Goal: Check status

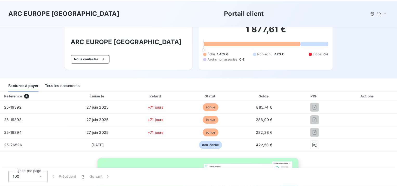
scroll to position [26, 0]
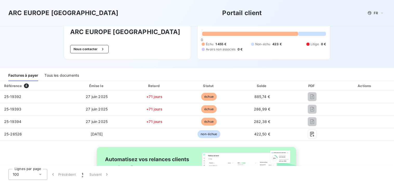
click at [339, 23] on div "ARC [GEOGRAPHIC_DATA] [GEOGRAPHIC_DATA] Portail client FR" at bounding box center [197, 13] width 394 height 26
